Goal: Transaction & Acquisition: Purchase product/service

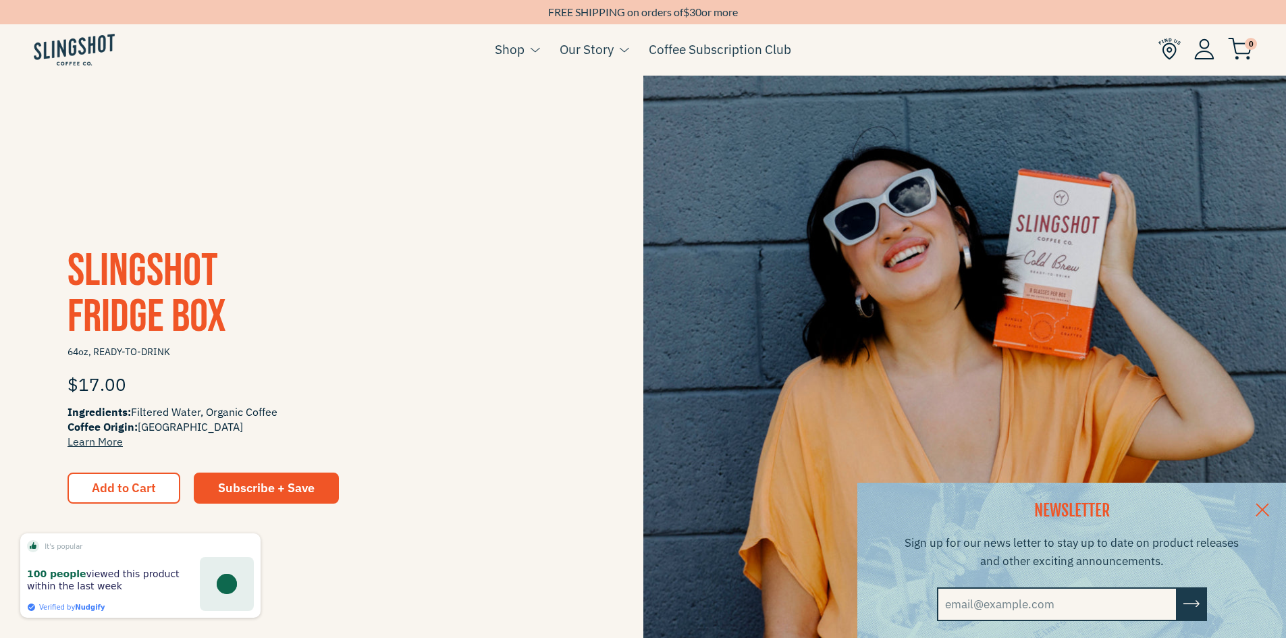
scroll to position [337, 0]
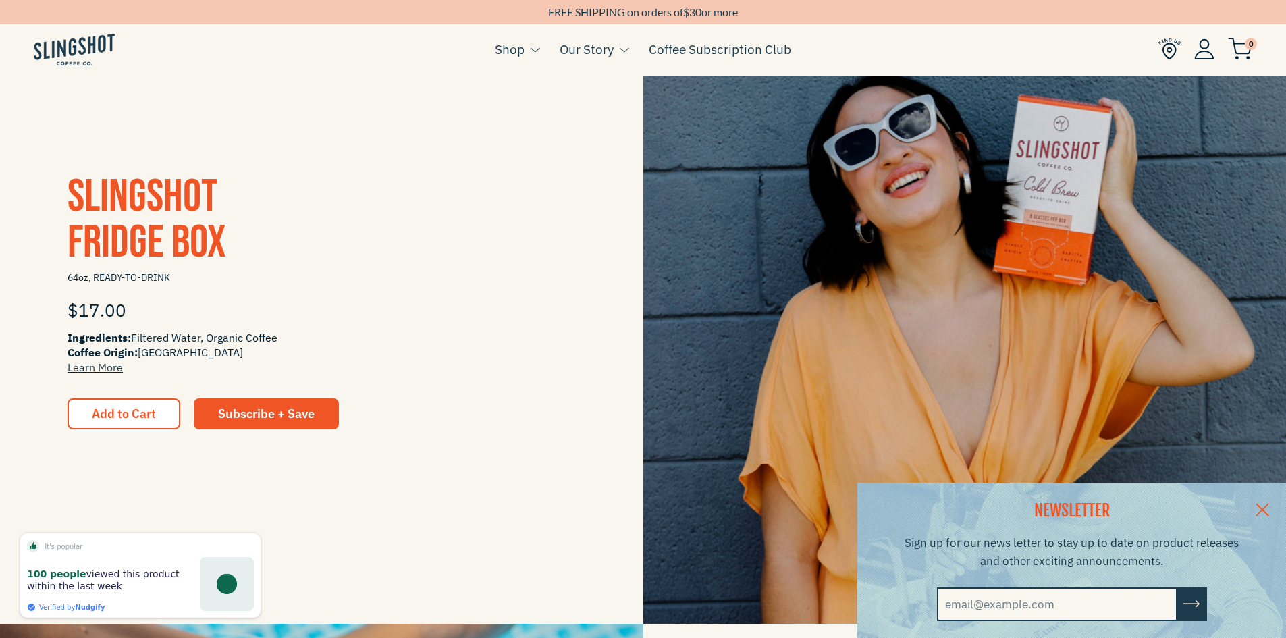
click at [136, 238] on span "Slingshot Fridge Box" at bounding box center [146, 219] width 159 height 101
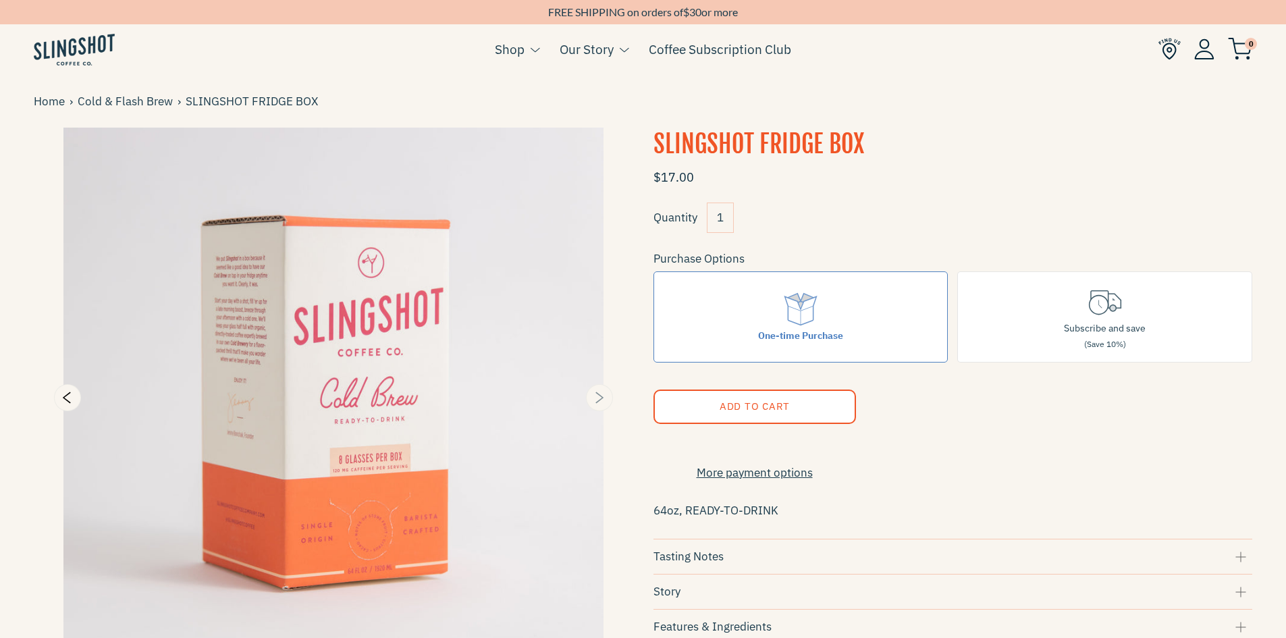
click at [604, 392] on icon "Next" at bounding box center [599, 397] width 16 height 16
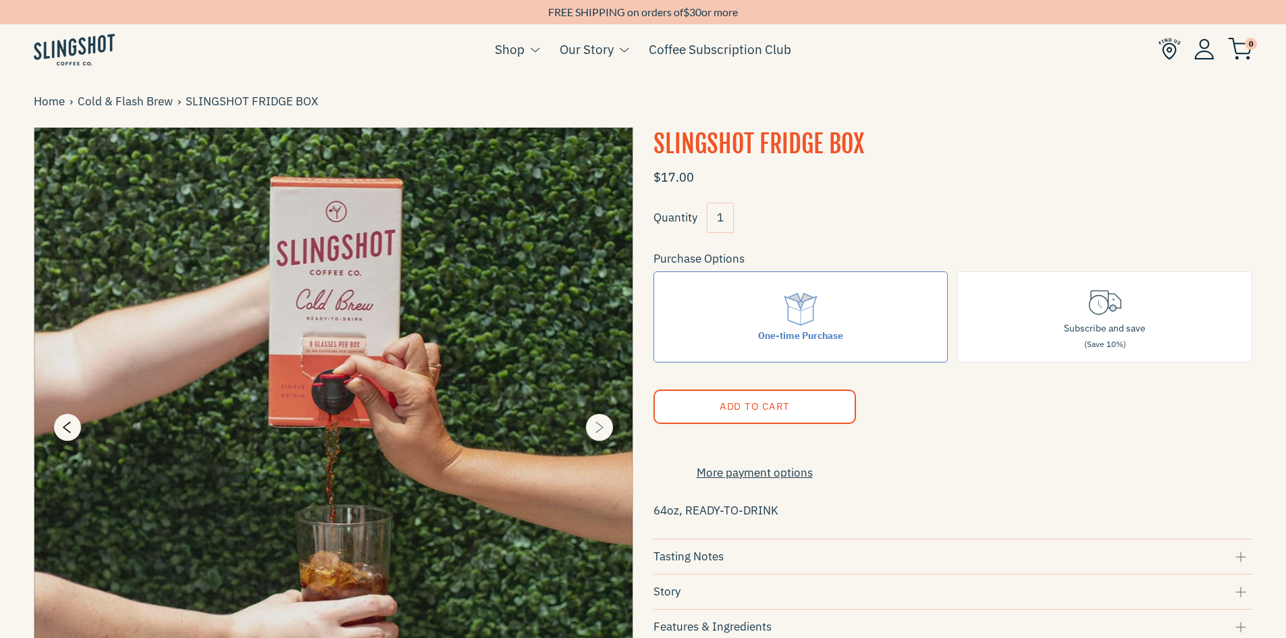
click at [604, 392] on div at bounding box center [333, 427] width 599 height 599
click at [594, 418] on button "Next" at bounding box center [599, 427] width 27 height 27
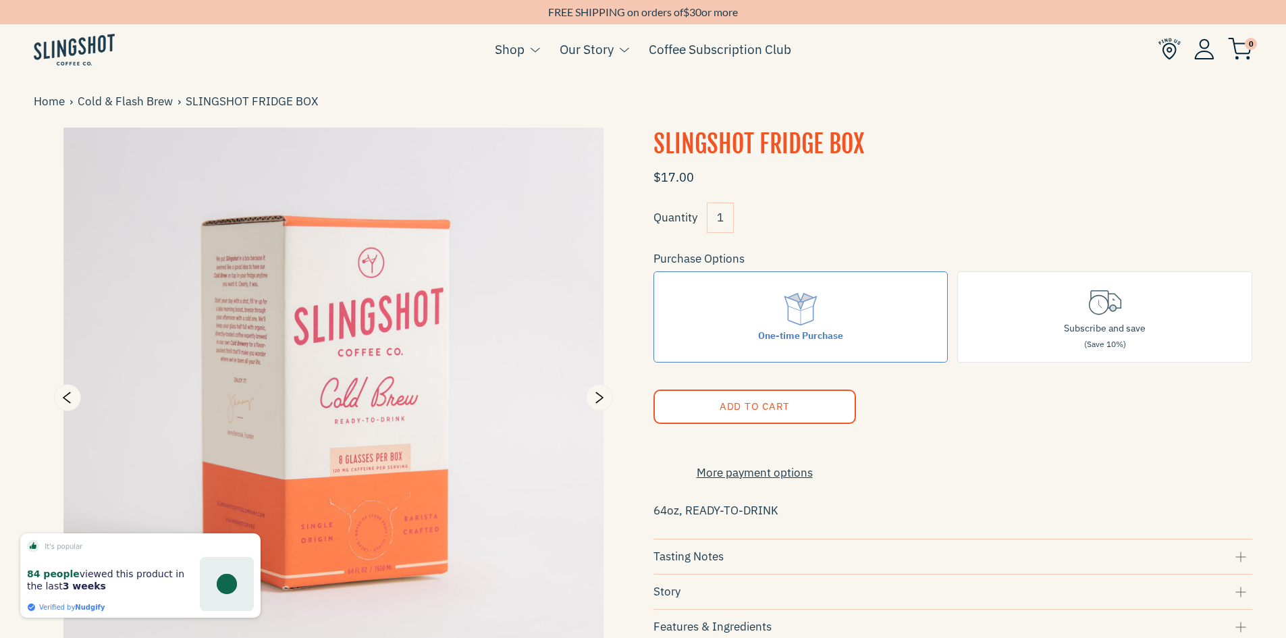
click at [593, 426] on img at bounding box center [333, 398] width 599 height 540
